Goal: Task Accomplishment & Management: Manage account settings

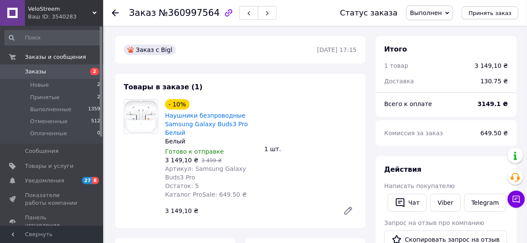
click at [31, 73] on span "Заказы" at bounding box center [35, 72] width 21 height 8
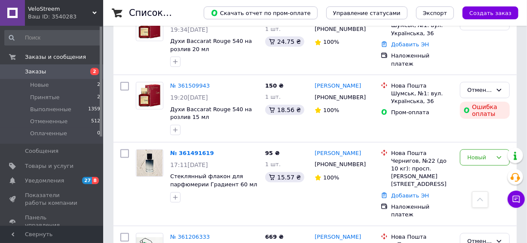
scroll to position [430, 0]
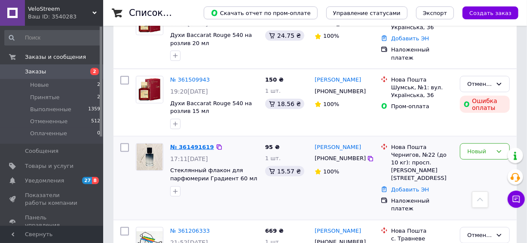
click at [189, 144] on link "№ 361491619" at bounding box center [192, 147] width 44 height 6
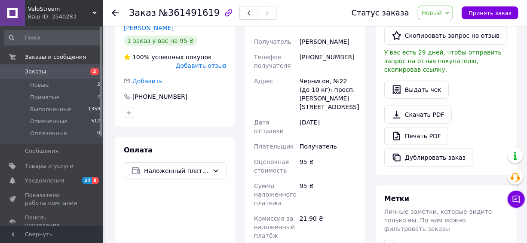
scroll to position [180, 0]
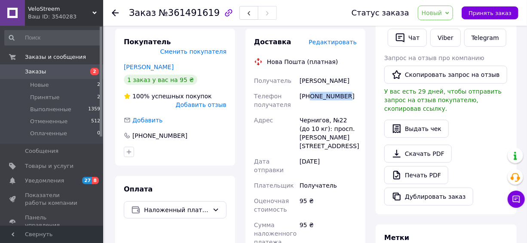
drag, startPoint x: 349, startPoint y: 95, endPoint x: 310, endPoint y: 98, distance: 39.3
click at [310, 98] on div "[PHONE_NUMBER]" at bounding box center [328, 100] width 61 height 24
copy div "0971727543"
drag, startPoint x: 320, startPoint y: 81, endPoint x: 293, endPoint y: 79, distance: 26.3
click at [293, 79] on div "Получатель [PERSON_NAME] Телефон получателя [PHONE_NUMBER] [PERSON_NAME], №22 (…" at bounding box center [305, 198] width 106 height 251
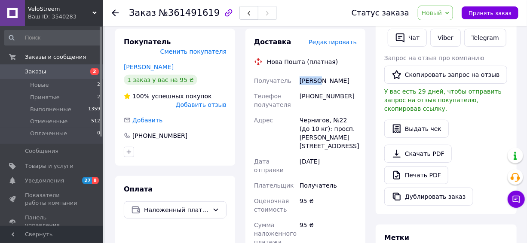
copy div "Получатель [PERSON_NAME]"
drag, startPoint x: 358, startPoint y: 81, endPoint x: 322, endPoint y: 81, distance: 35.7
click at [322, 81] on div "[PERSON_NAME]" at bounding box center [328, 80] width 61 height 15
copy div "[PERSON_NAME]"
drag, startPoint x: 325, startPoint y: 122, endPoint x: 297, endPoint y: 119, distance: 28.4
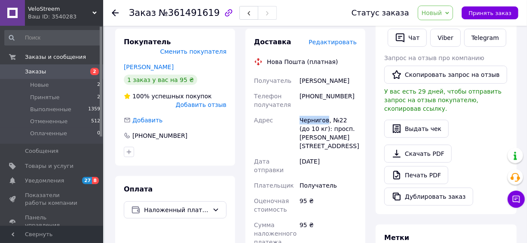
click at [297, 119] on div "Получатель [PERSON_NAME] Телефон получателя [PHONE_NUMBER] [PERSON_NAME], №22 (…" at bounding box center [305, 198] width 106 height 251
copy div "[PERSON_NAME]"
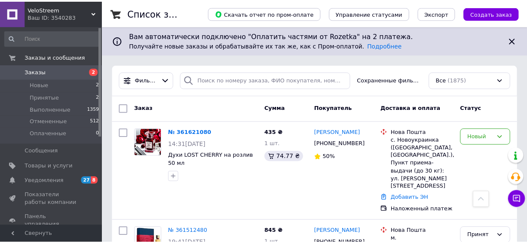
scroll to position [195, 0]
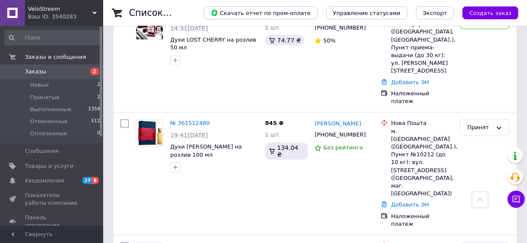
scroll to position [430, 0]
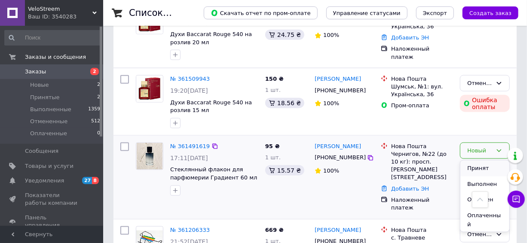
click at [473, 161] on li "Принят" at bounding box center [484, 169] width 49 height 16
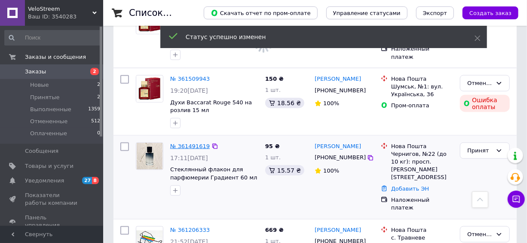
click at [195, 143] on link "№ 361491619" at bounding box center [190, 146] width 40 height 6
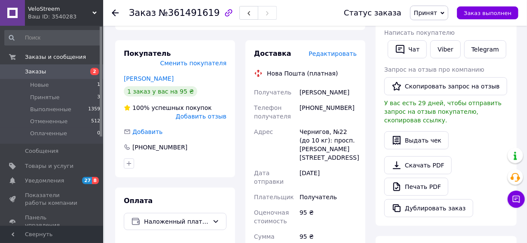
scroll to position [430, 0]
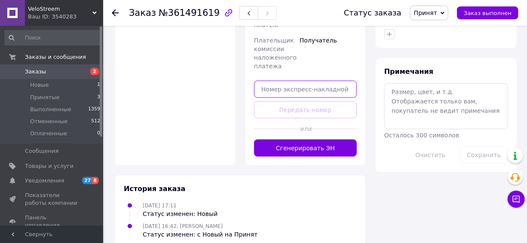
click at [300, 82] on input "text" at bounding box center [305, 89] width 103 height 17
paste input "20451247358295"
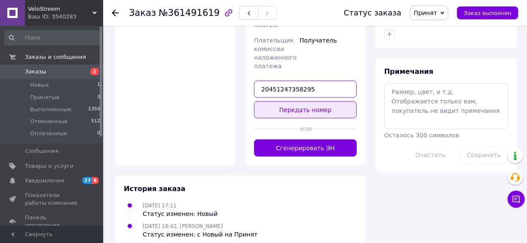
type input "20451247358295"
click at [299, 102] on button "Передать номер" at bounding box center [305, 109] width 103 height 17
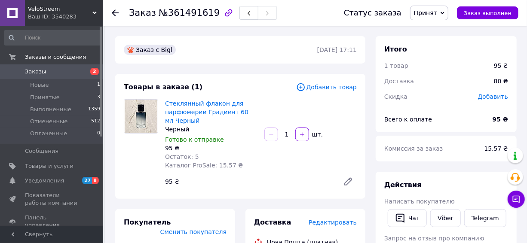
scroll to position [78, 0]
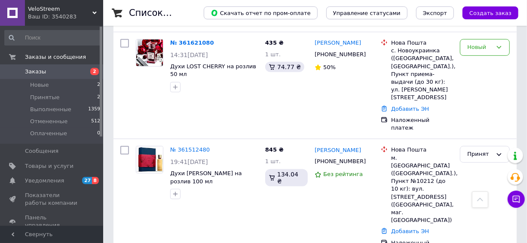
scroll to position [314, 0]
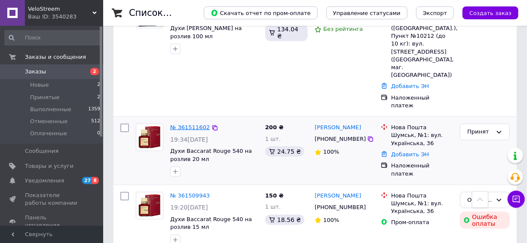
click at [187, 124] on link "№ 361511602" at bounding box center [190, 127] width 40 height 6
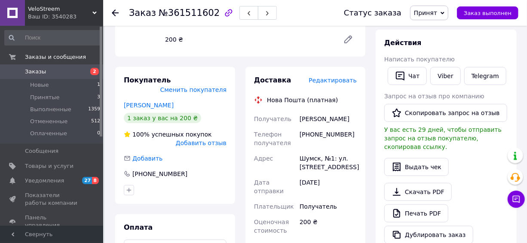
scroll to position [156, 0]
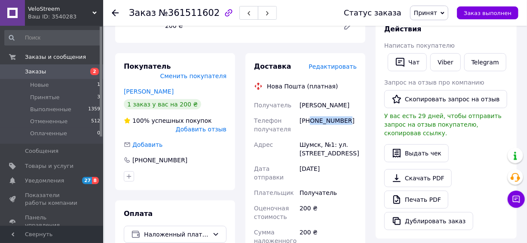
drag, startPoint x: 349, startPoint y: 128, endPoint x: 309, endPoint y: 132, distance: 39.7
click at [309, 132] on div "[PHONE_NUMBER]" at bounding box center [328, 125] width 61 height 24
copy div "0976337252"
drag, startPoint x: 341, startPoint y: 104, endPoint x: 300, endPoint y: 106, distance: 41.3
click at [300, 106] on div "[PERSON_NAME]" at bounding box center [328, 105] width 61 height 15
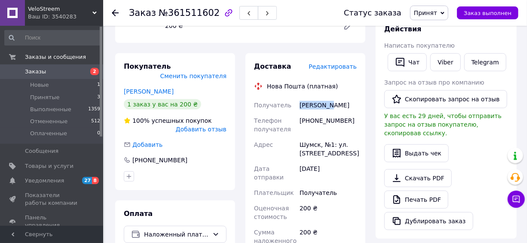
copy div "[PERSON_NAME]"
drag, startPoint x: 324, startPoint y: 112, endPoint x: 296, endPoint y: 112, distance: 27.9
click at [296, 112] on div "Получатель [PERSON_NAME] Телефон получателя [PHONE_NUMBER] [GEOGRAPHIC_DATA], №…" at bounding box center [305, 215] width 106 height 234
click at [339, 113] on div "[PERSON_NAME]" at bounding box center [328, 105] width 61 height 15
drag, startPoint x: 337, startPoint y: 113, endPoint x: 297, endPoint y: 113, distance: 40.0
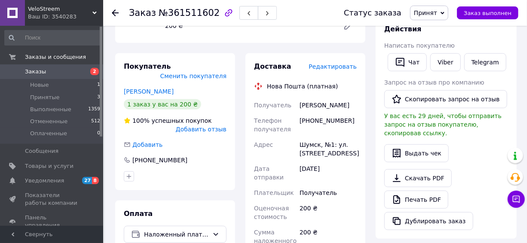
click at [298, 113] on div "[PERSON_NAME]" at bounding box center [328, 105] width 61 height 15
copy div "[PERSON_NAME]"
drag, startPoint x: 318, startPoint y: 154, endPoint x: 281, endPoint y: 154, distance: 36.9
click at [281, 154] on div "Получатель [PERSON_NAME] Телефон получателя [PHONE_NUMBER] [GEOGRAPHIC_DATA], №…" at bounding box center [305, 215] width 106 height 234
copy div "[PERSON_NAME]"
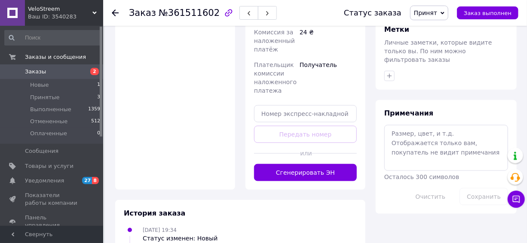
scroll to position [391, 0]
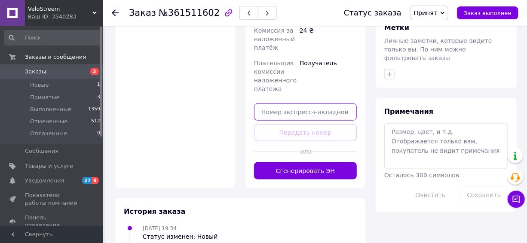
click at [296, 112] on input "text" at bounding box center [305, 112] width 103 height 17
paste input "20451247364551"
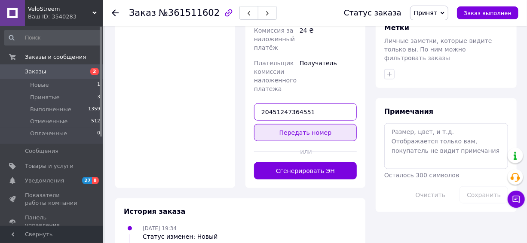
type input "20451247364551"
click at [292, 134] on button "Передать номер" at bounding box center [305, 132] width 103 height 17
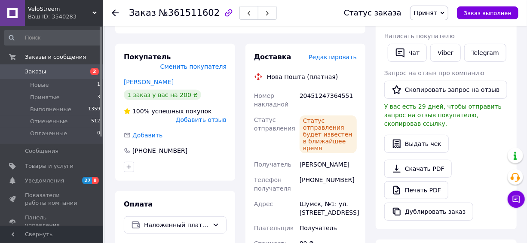
scroll to position [117, 0]
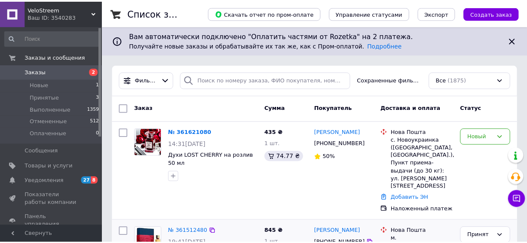
scroll to position [117, 0]
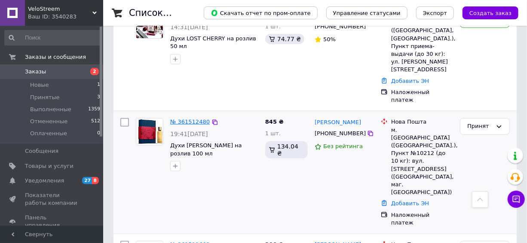
click at [185, 119] on link "№ 361512480" at bounding box center [190, 122] width 40 height 6
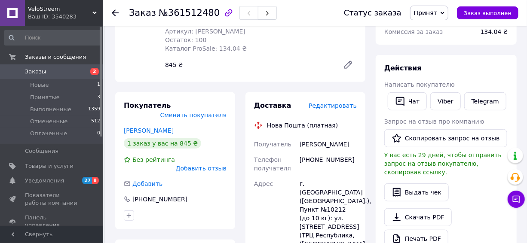
scroll to position [118, 0]
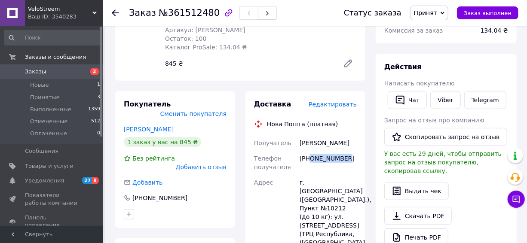
drag, startPoint x: 347, startPoint y: 154, endPoint x: 309, endPoint y: 160, distance: 38.3
click at [309, 160] on div "[PHONE_NUMBER]" at bounding box center [328, 163] width 61 height 24
copy div "0678620525"
drag, startPoint x: 327, startPoint y: 143, endPoint x: 291, endPoint y: 143, distance: 36.1
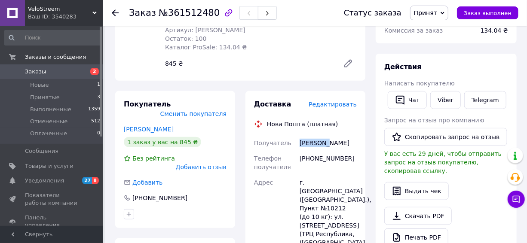
copy div "Получатель [PERSON_NAME]"
drag, startPoint x: 351, startPoint y: 142, endPoint x: 331, endPoint y: 146, distance: 20.5
click at [331, 146] on div "[PERSON_NAME]" at bounding box center [328, 142] width 61 height 15
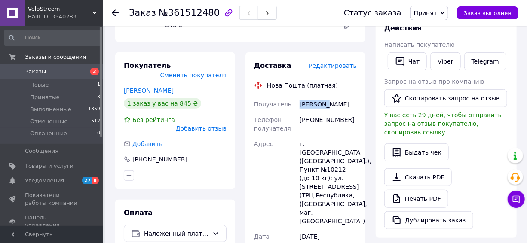
scroll to position [157, 0]
drag, startPoint x: 318, startPoint y: 144, endPoint x: 298, endPoint y: 143, distance: 19.8
click at [298, 143] on div "г. [GEOGRAPHIC_DATA] ([GEOGRAPHIC_DATA].), Пункт №10212 (до 10 кг): ул. [STREET…" at bounding box center [328, 182] width 61 height 93
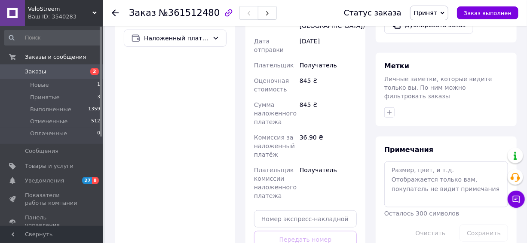
scroll to position [391, 0]
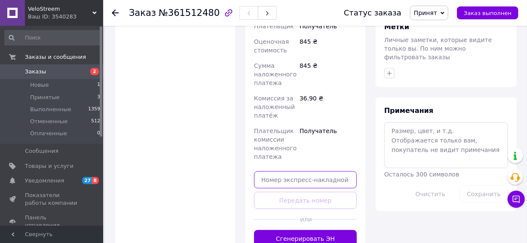
click at [303, 171] on input "text" at bounding box center [305, 179] width 103 height 17
paste input "20451247372741"
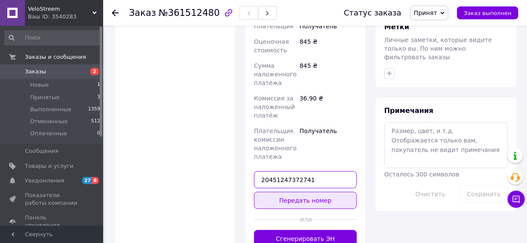
type input "20451247372741"
click at [309, 192] on button "Передать номер" at bounding box center [305, 200] width 103 height 17
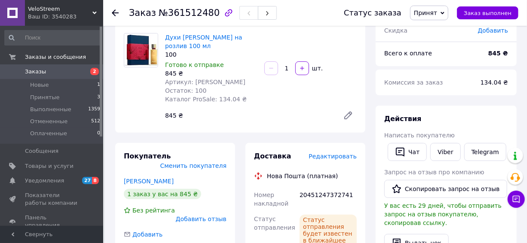
scroll to position [1, 0]
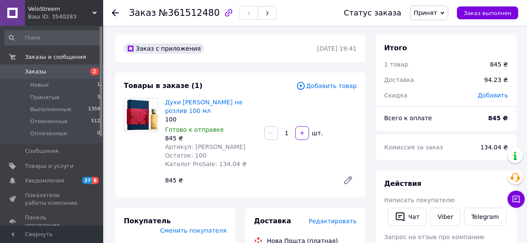
click at [39, 69] on span "Заказы" at bounding box center [35, 72] width 21 height 8
